Goal: Task Accomplishment & Management: Manage account settings

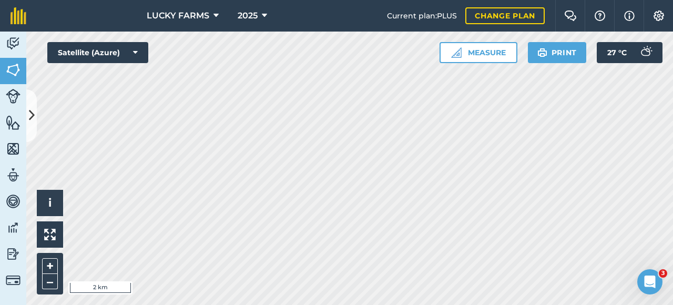
click at [453, 304] on html "LUCKY FARMS 2025 Current plan : PLUS Change plan Farm Chat Help Info Settings L…" at bounding box center [336, 152] width 673 height 305
click at [30, 121] on icon at bounding box center [32, 115] width 6 height 18
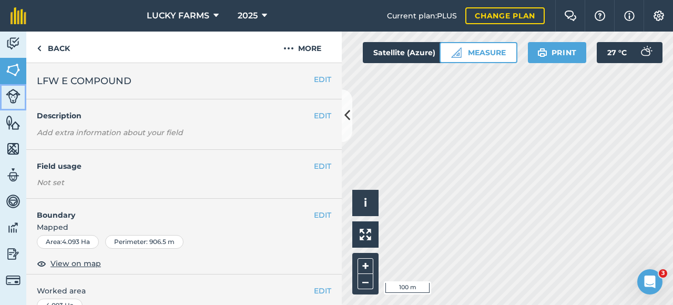
click at [20, 99] on img at bounding box center [13, 96] width 15 height 15
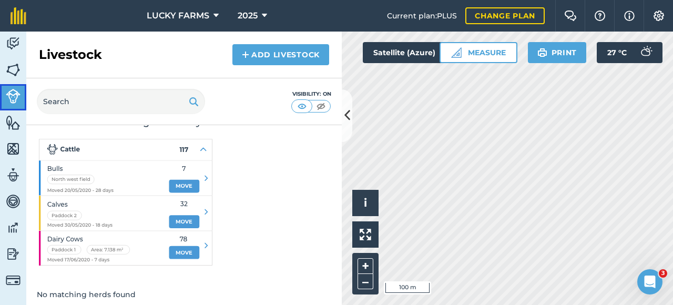
scroll to position [60, 0]
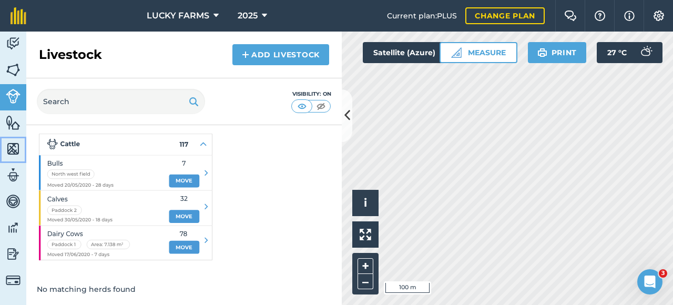
click at [17, 142] on img at bounding box center [13, 149] width 15 height 16
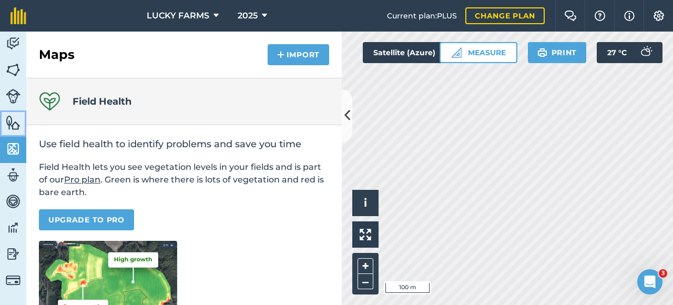
click at [14, 127] on img at bounding box center [13, 123] width 15 height 16
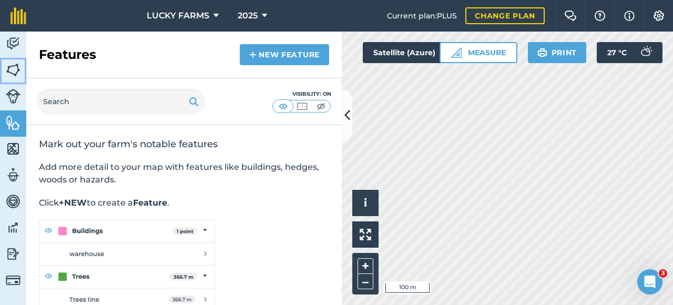
click at [14, 70] on img at bounding box center [13, 70] width 15 height 16
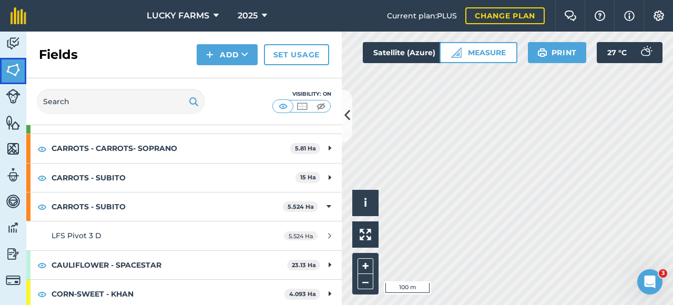
scroll to position [1316, 0]
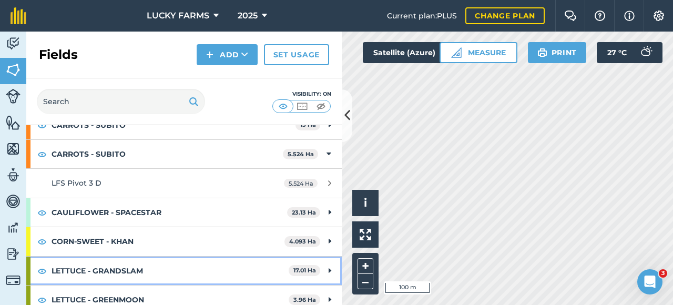
click at [326, 261] on div "LETTUCE - GRANDSLAM 17.01 Ha" at bounding box center [183, 271] width 315 height 28
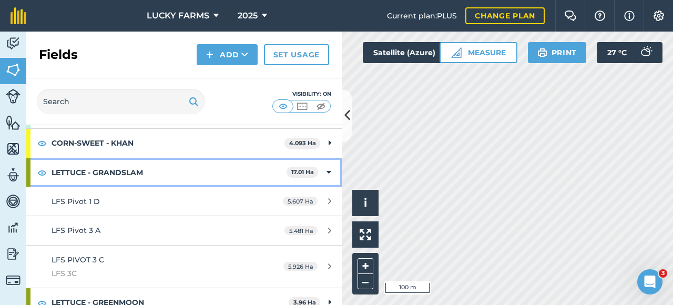
scroll to position [1416, 0]
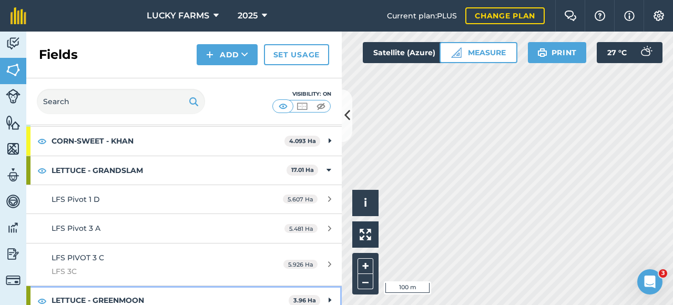
click at [326, 291] on div "LETTUCE - GREENMOON 3.96 Ha" at bounding box center [183, 300] width 315 height 28
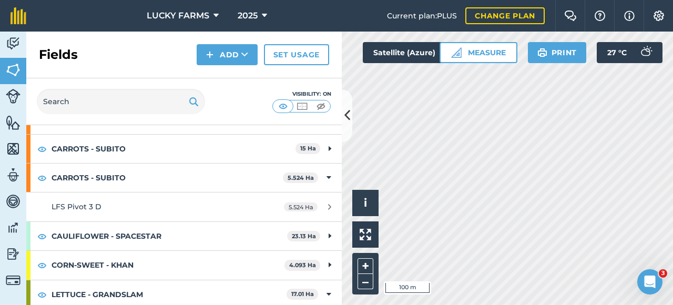
scroll to position [1288, 0]
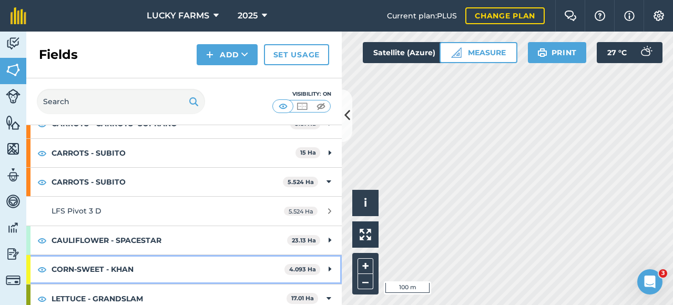
click at [323, 266] on div "CORN-SWEET - KHAN 4.093 Ha" at bounding box center [183, 269] width 315 height 28
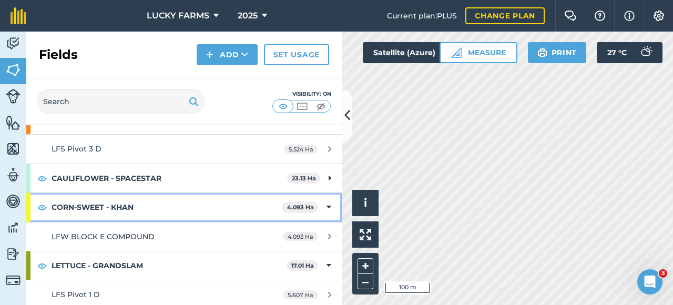
scroll to position [1393, 0]
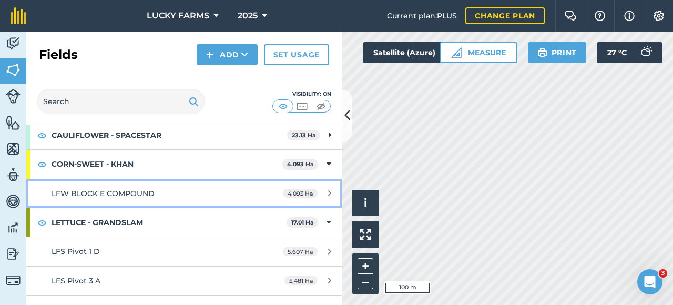
click at [141, 191] on link "LFW BLOCK E COMPOUND 4.093 Ha" at bounding box center [183, 193] width 315 height 28
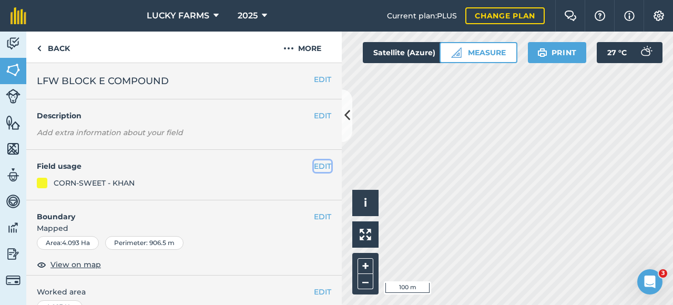
click at [316, 168] on button "EDIT" at bounding box center [322, 166] width 17 height 12
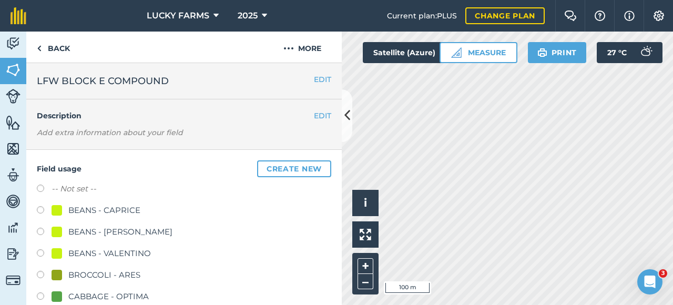
click at [68, 187] on label "-- Not set --" at bounding box center [74, 188] width 45 height 13
radio input "true"
radio input "false"
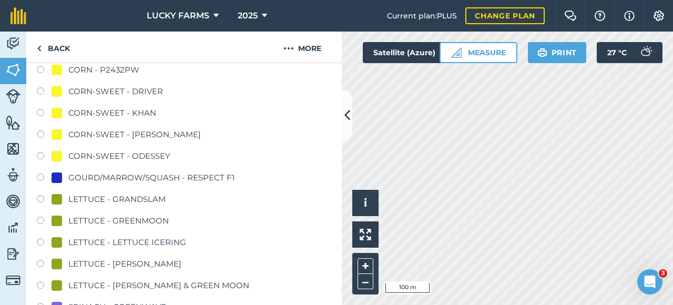
scroll to position [578, 0]
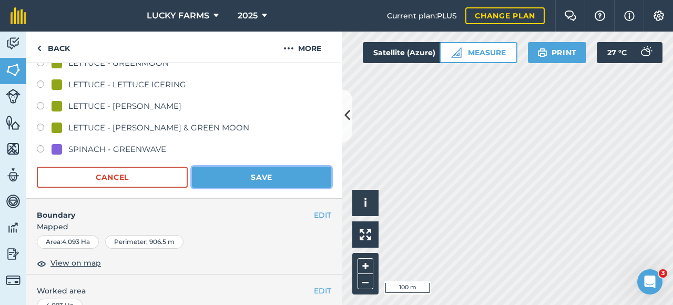
click at [287, 176] on button "Save" at bounding box center [261, 177] width 139 height 21
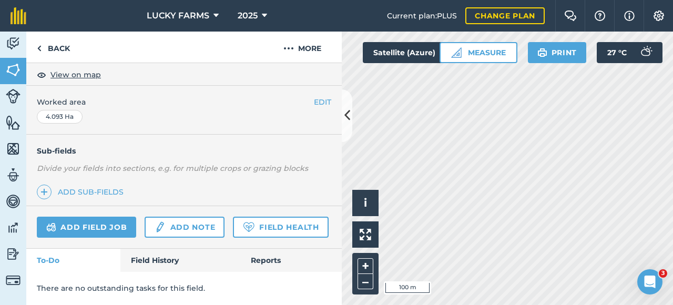
scroll to position [216, 0]
click at [350, 125] on button at bounding box center [347, 115] width 11 height 53
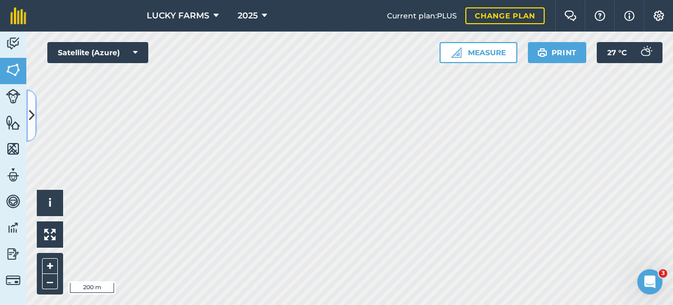
click at [29, 121] on icon at bounding box center [32, 115] width 6 height 18
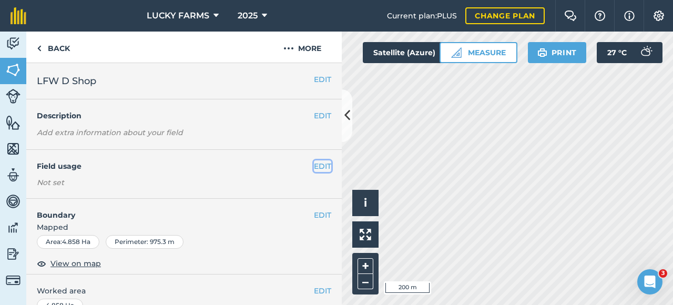
click at [314, 166] on button "EDIT" at bounding box center [322, 166] width 17 height 12
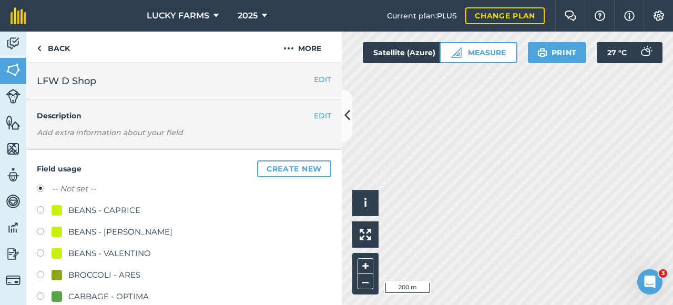
click at [115, 211] on div "BEANS - CAPRICE" at bounding box center [104, 210] width 72 height 13
radio input "true"
radio input "false"
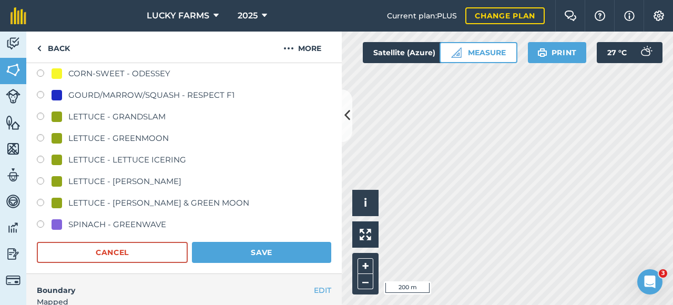
scroll to position [526, 0]
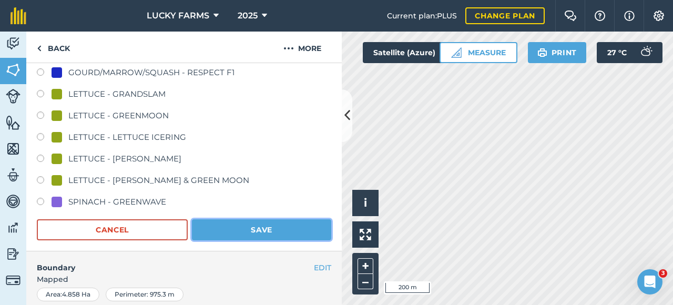
click at [246, 234] on button "Save" at bounding box center [261, 229] width 139 height 21
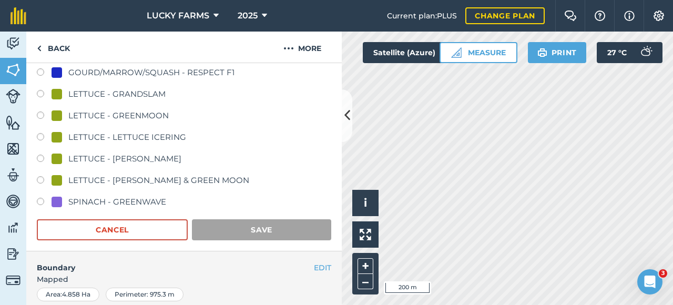
scroll to position [217, 0]
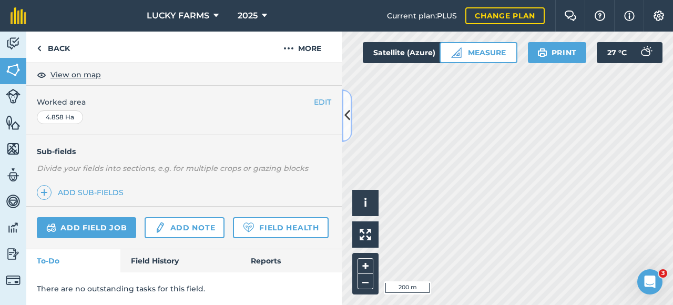
click at [349, 127] on button at bounding box center [347, 115] width 11 height 53
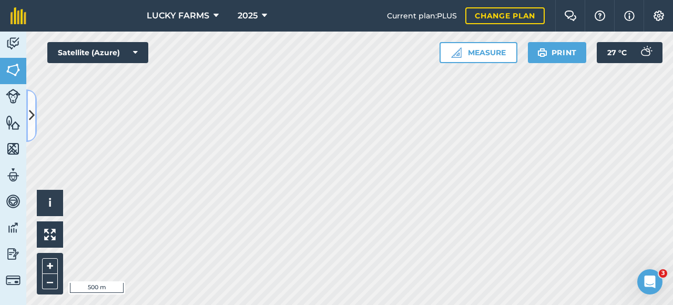
click at [35, 114] on button at bounding box center [31, 115] width 11 height 53
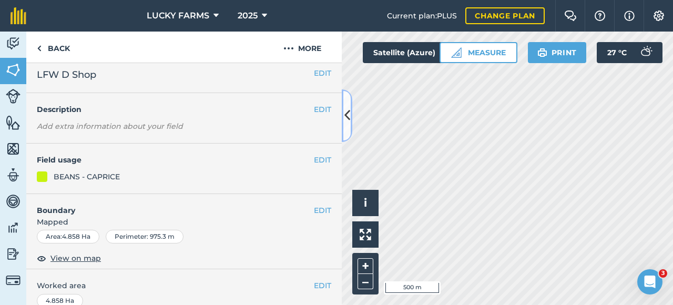
scroll to position [0, 0]
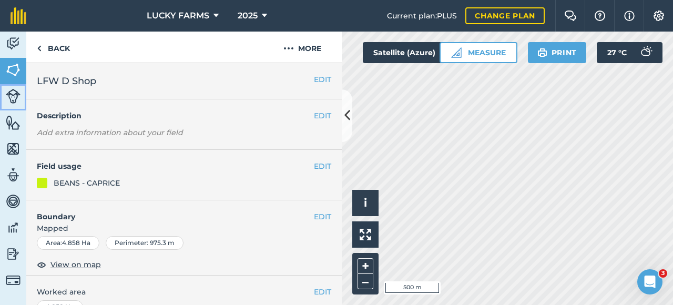
click at [19, 91] on img at bounding box center [13, 96] width 15 height 15
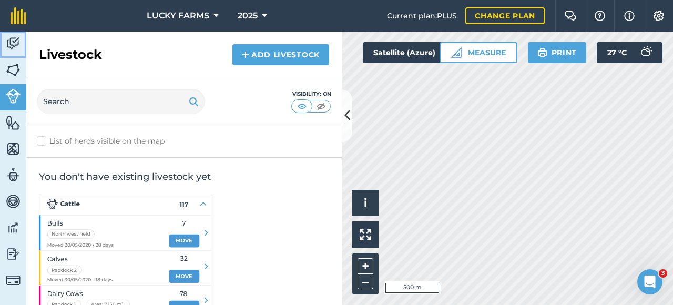
click at [12, 44] on img at bounding box center [13, 44] width 15 height 16
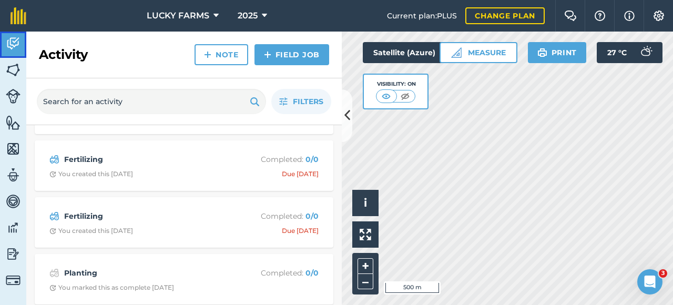
scroll to position [105, 0]
click at [351, 127] on button at bounding box center [347, 115] width 11 height 53
